Goal: Information Seeking & Learning: Learn about a topic

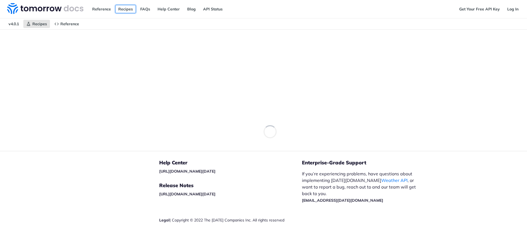
click at [127, 9] on link "Recipes" at bounding box center [125, 9] width 21 height 8
click at [124, 8] on link "Recipes" at bounding box center [125, 9] width 21 height 8
click at [57, 9] on img at bounding box center [45, 8] width 76 height 11
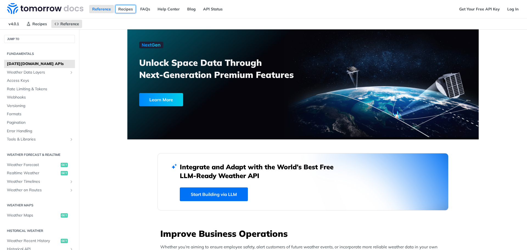
click at [127, 9] on link "Recipes" at bounding box center [125, 9] width 21 height 8
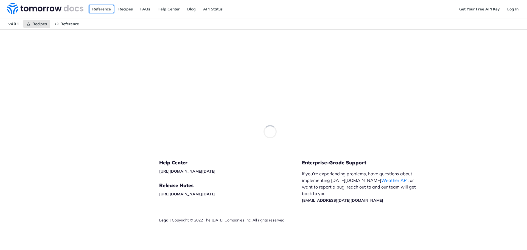
click at [97, 6] on link "Reference" at bounding box center [101, 9] width 25 height 8
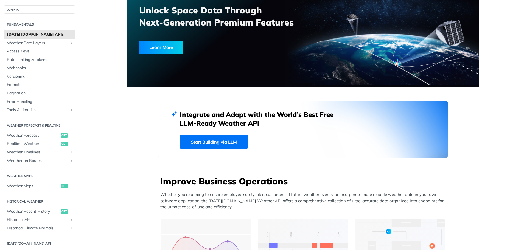
scroll to position [55, 0]
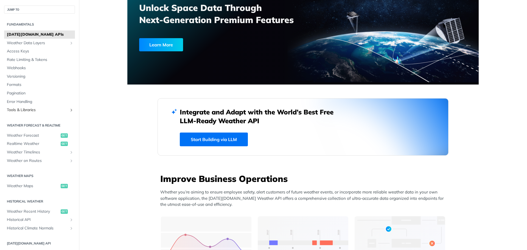
click at [33, 110] on span "Tools & Libraries" at bounding box center [37, 109] width 61 height 5
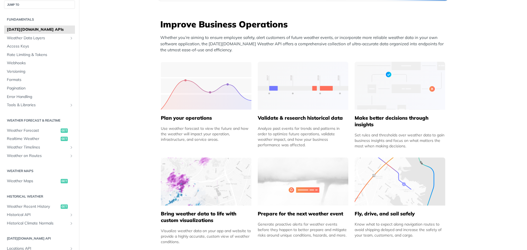
scroll to position [192, 0]
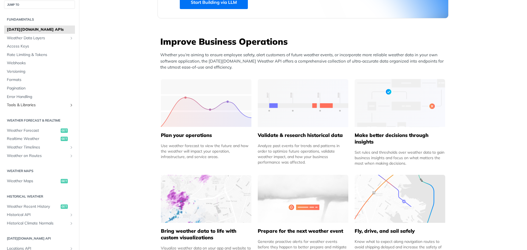
click at [45, 105] on span "Tools & Libraries" at bounding box center [37, 104] width 61 height 5
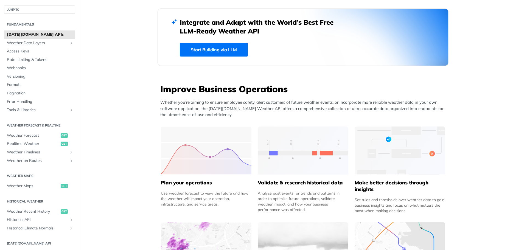
scroll to position [137, 0]
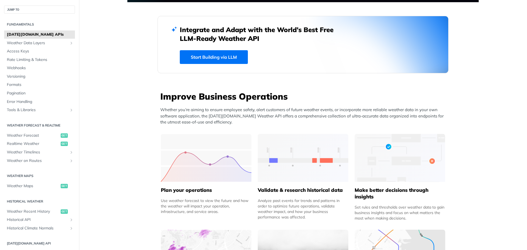
click at [217, 54] on link "Start Building via LLM" at bounding box center [214, 57] width 68 height 14
